Goal: Task Accomplishment & Management: Manage account settings

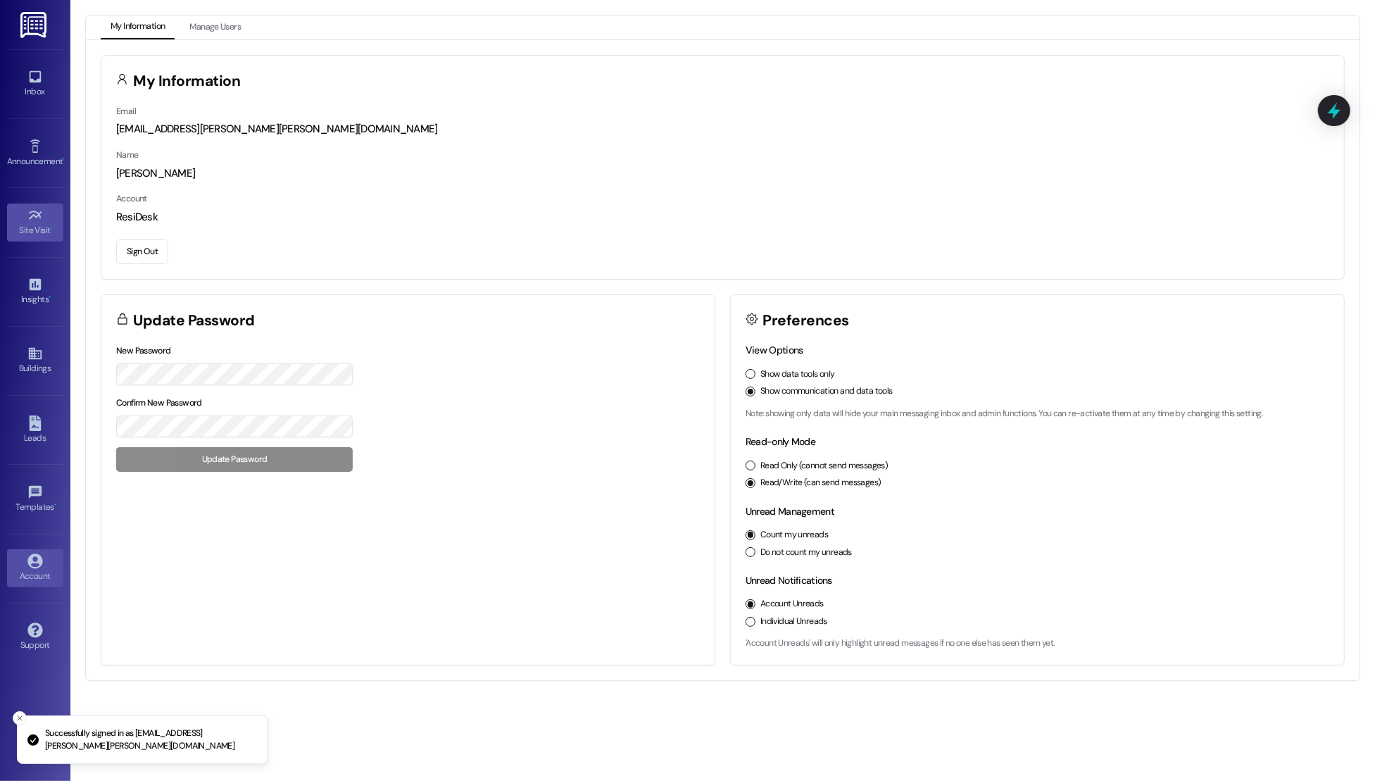
click at [25, 236] on link "Site Visit •" at bounding box center [35, 222] width 56 height 38
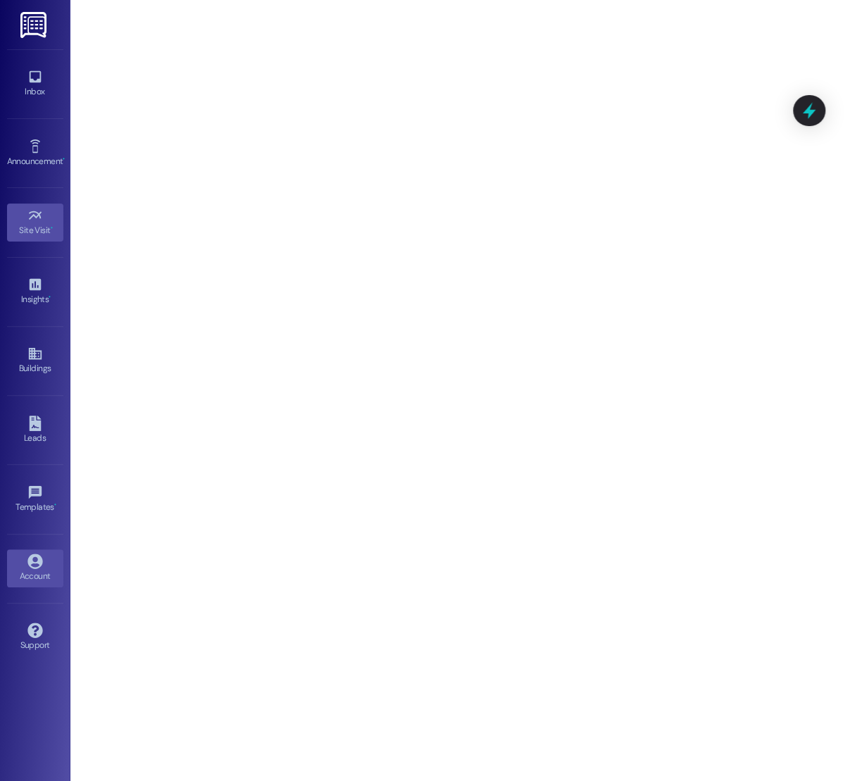
click at [37, 570] on div "Account" at bounding box center [35, 576] width 70 height 14
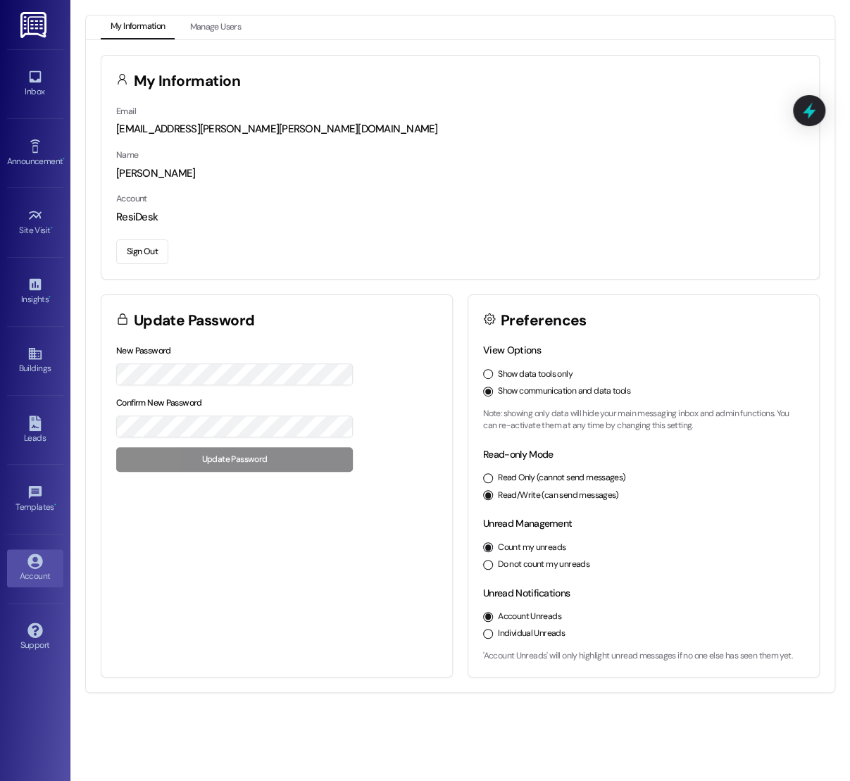
click at [482, 375] on div "View Options Show data tools only Show communication and data tools Note: showi…" at bounding box center [643, 510] width 351 height 334
click at [486, 375] on button "Show data tools only" at bounding box center [488, 374] width 10 height 10
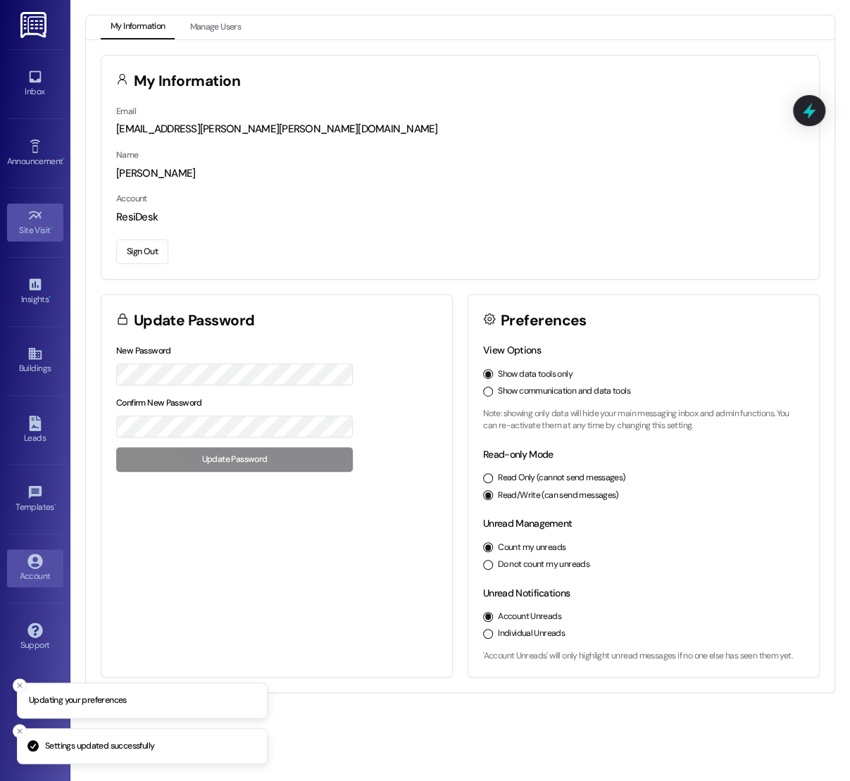
click at [37, 220] on icon at bounding box center [34, 215] width 15 height 15
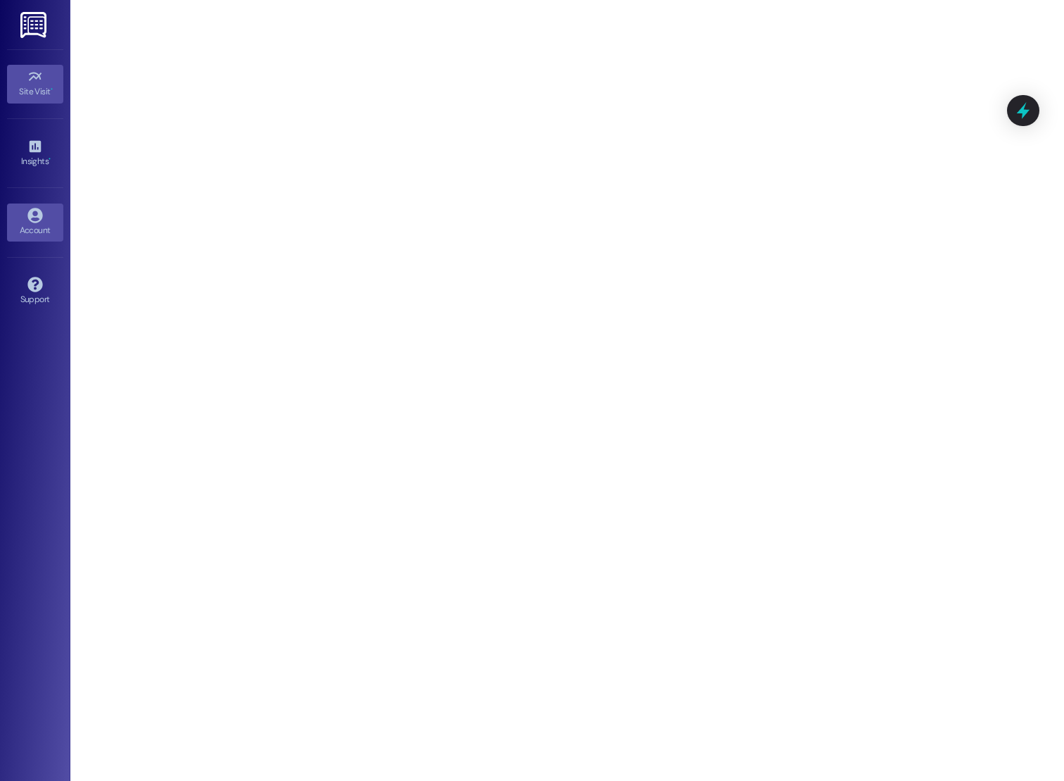
click at [38, 227] on div "Account" at bounding box center [35, 230] width 70 height 14
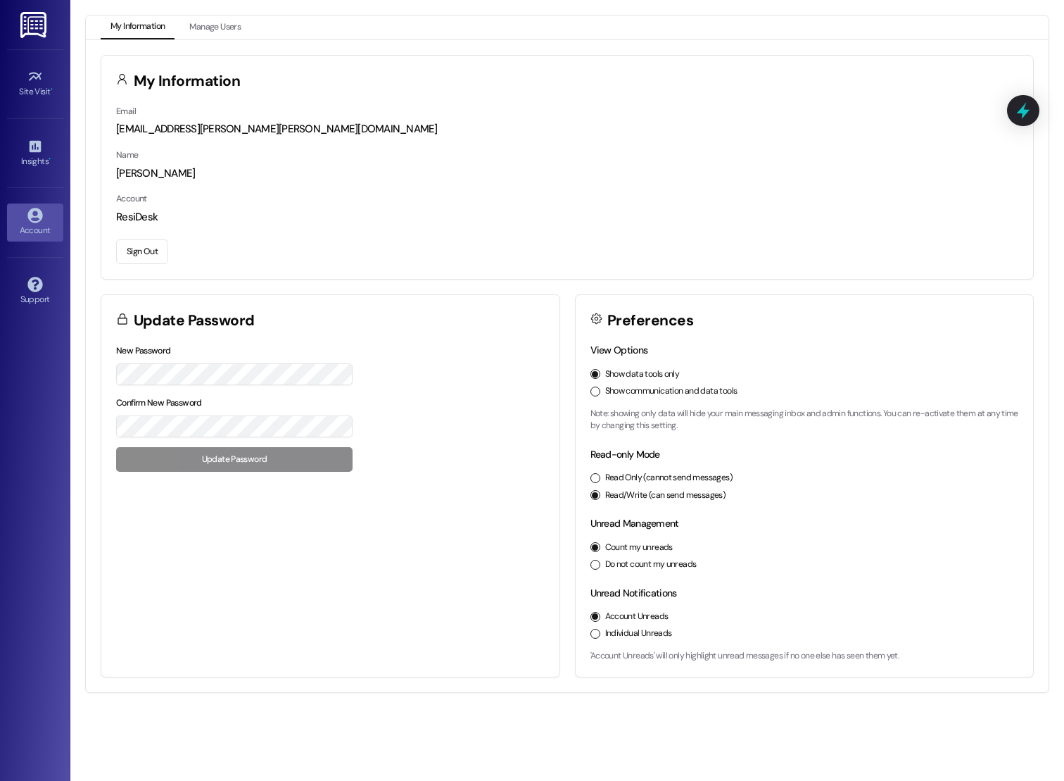
click at [149, 256] on button "Sign Out" at bounding box center [142, 251] width 52 height 25
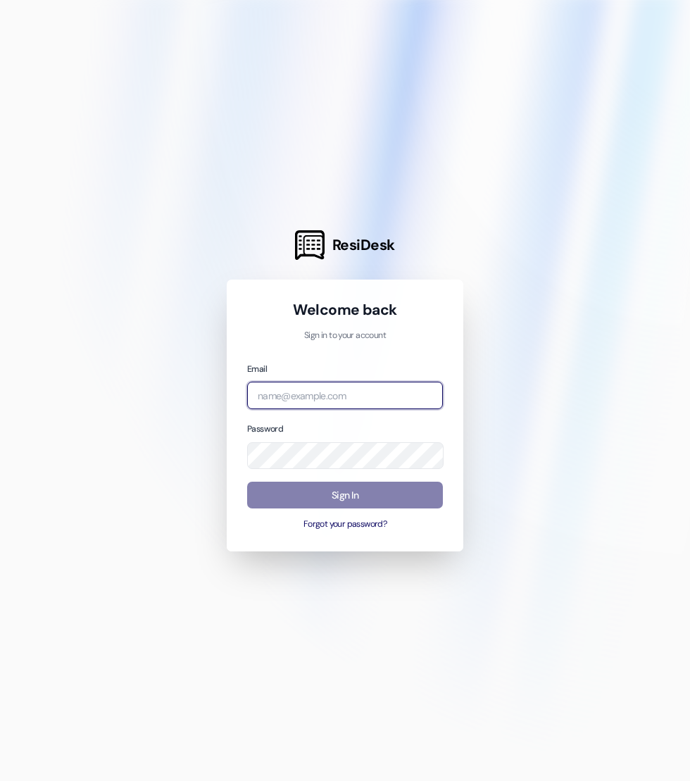
click at [272, 394] on input "email" at bounding box center [345, 395] width 196 height 27
type input "[EMAIL_ADDRESS][DOMAIN_NAME]"
